Goal: Transaction & Acquisition: Purchase product/service

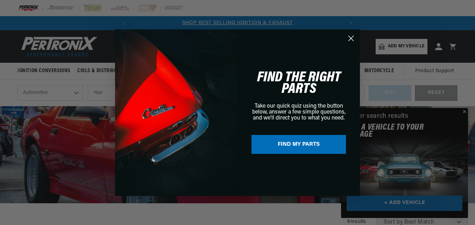
click at [352, 38] on icon "Close dialog" at bounding box center [351, 38] width 5 height 5
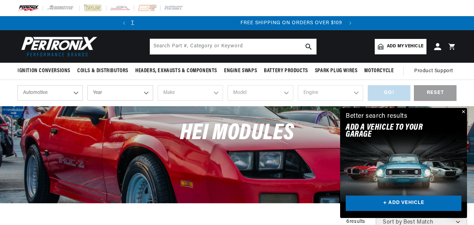
scroll to position [0, 212]
click at [142, 93] on select "Year 2026 2025 2024 2023 2022 2021 2020 2019 2018 2017 2016 2015 2014 2013 2012…" at bounding box center [119, 92] width 65 height 15
select select "1966"
click at [87, 85] on select "Year 2026 2025 2024 2023 2022 2021 2020 2019 2018 2017 2016 2015 2014 2013 2012…" at bounding box center [119, 92] width 65 height 15
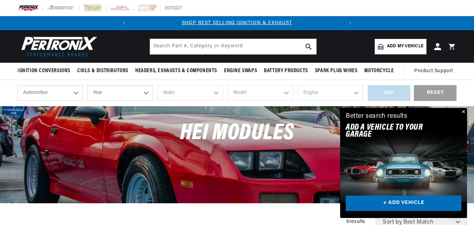
select select "1966"
click at [217, 93] on select "Make Alfa Romeo American Motors Aston Martin Austin Austin Healey Avanti Bentle…" at bounding box center [190, 92] width 65 height 15
select select "Ford"
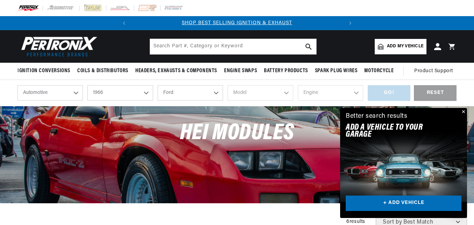
click at [158, 85] on select "Make Alfa Romeo American Motors Aston Martin Austin Austin Healey Avanti Bentle…" at bounding box center [190, 92] width 65 height 15
select select "Ford"
click at [283, 89] on select "Model Bronco Club Wagon Country Sedan Country Squire Custom Custom 500 Econolin…" at bounding box center [260, 92] width 65 height 15
select select "Mustang"
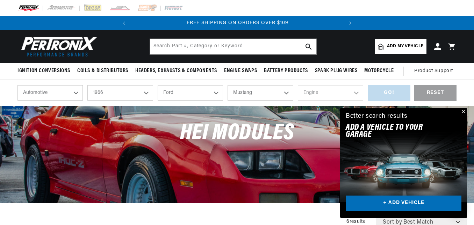
click at [228, 85] on select "Model Bronco Club Wagon Country Sedan Country Squire Custom Custom 500 Econolin…" at bounding box center [260, 92] width 65 height 15
select select "Mustang"
click at [327, 91] on select "Engine 4.1L 4.3L 170cid / 2.8L 200cid / 3.3L 289cid / 4.7L 302cid / 5.0L 351W 3…" at bounding box center [330, 92] width 65 height 15
select select "302cid-5.0L"
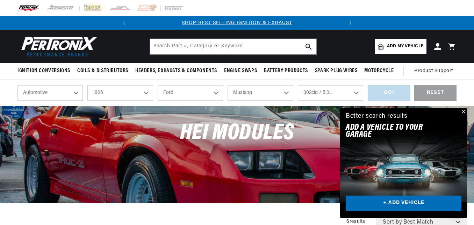
click at [298, 85] on select "Engine 4.1L 4.3L 170cid / 2.8L 200cid / 3.3L 289cid / 4.7L 302cid / 5.0L 351W 3…" at bounding box center [330, 92] width 65 height 15
select select "302cid-5.0L"
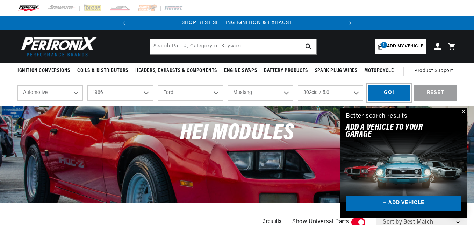
click at [390, 95] on div "GO!" at bounding box center [389, 93] width 43 height 16
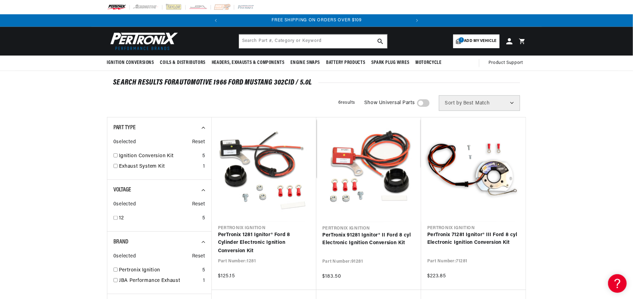
scroll to position [0, 212]
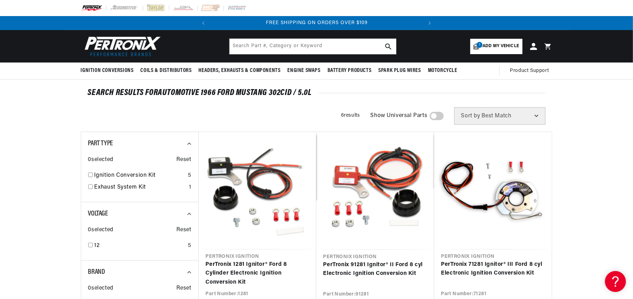
drag, startPoint x: 475, startPoint y: 0, endPoint x: 352, endPoint y: 93, distance: 154.1
click at [352, 93] on div "SEARCH RESULTS FOR Automotive 1966 Ford Mustang 302cid / 5.0L" at bounding box center [317, 93] width 458 height 7
